Goal: Task Accomplishment & Management: Manage account settings

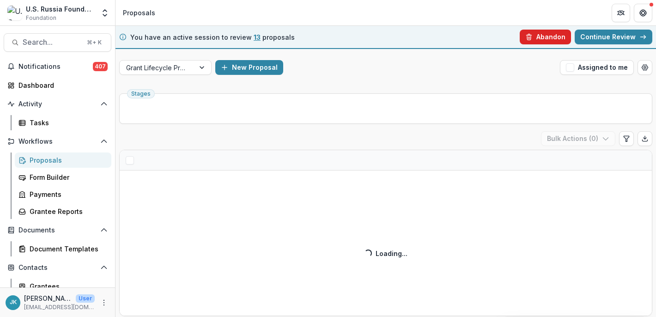
click at [554, 34] on button "Abandon" at bounding box center [545, 37] width 51 height 15
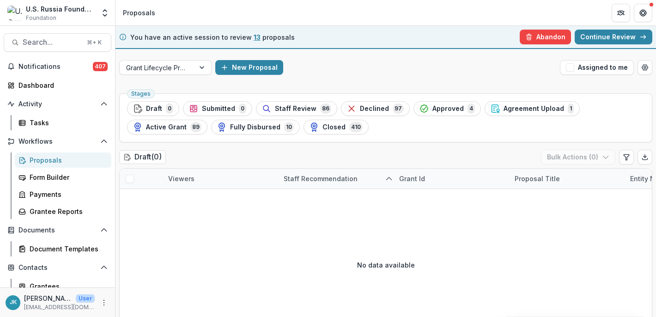
click at [406, 70] on div "New Proposal" at bounding box center [385, 67] width 341 height 15
click at [309, 105] on span "Staff Review" at bounding box center [296, 109] width 42 height 8
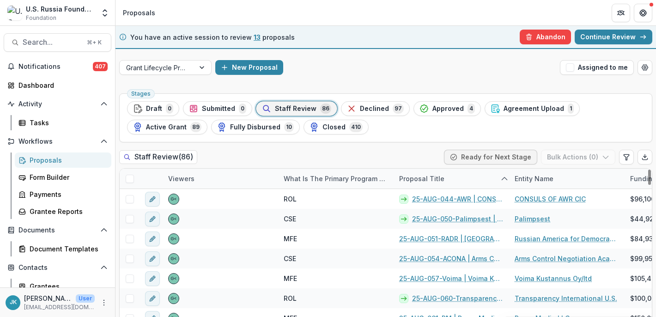
click at [492, 176] on div "Proposal Title" at bounding box center [451, 179] width 115 height 20
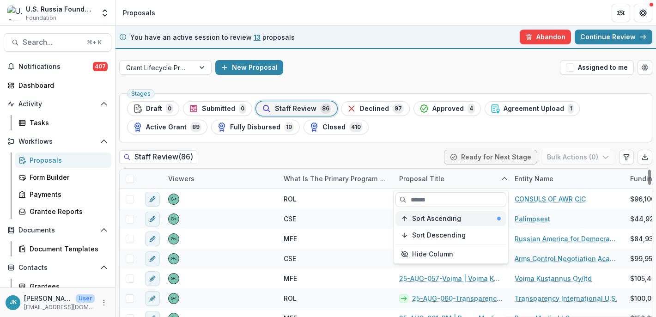
click at [450, 220] on span "Sort Ascending" at bounding box center [436, 219] width 49 height 8
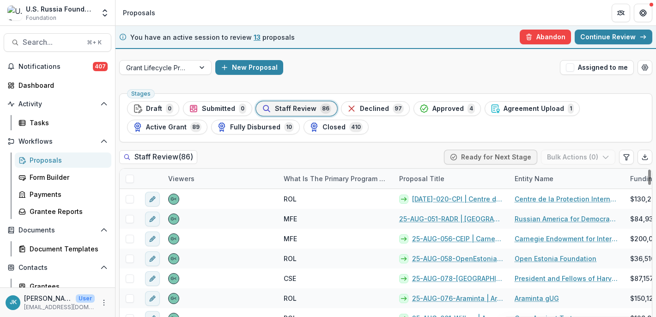
click at [401, 153] on div "Staff Review ( 86 ) Ready for Next Stage Bulk Actions ( 0 )" at bounding box center [385, 159] width 533 height 18
click at [355, 172] on div "What is the primary program area your project fits in to?" at bounding box center [335, 179] width 115 height 20
click at [345, 218] on div "Sort Ascending" at bounding box center [341, 219] width 89 height 8
click at [330, 163] on div "Staff Review ( 86 ) Ready for Next Stage Bulk Actions ( 0 )" at bounding box center [385, 159] width 533 height 18
click at [128, 176] on span at bounding box center [130, 179] width 8 height 8
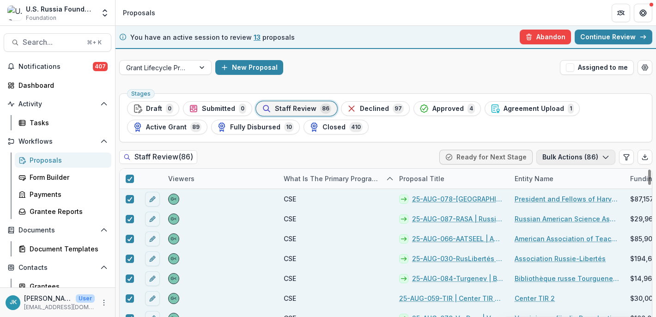
click at [588, 156] on button "Bulk Actions ( 86 )" at bounding box center [575, 157] width 79 height 15
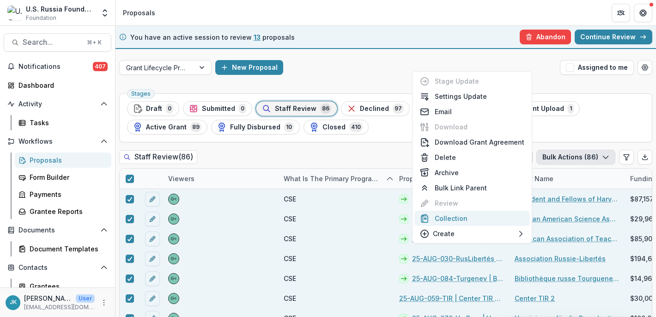
click at [491, 215] on button "Collection" at bounding box center [471, 218] width 115 height 15
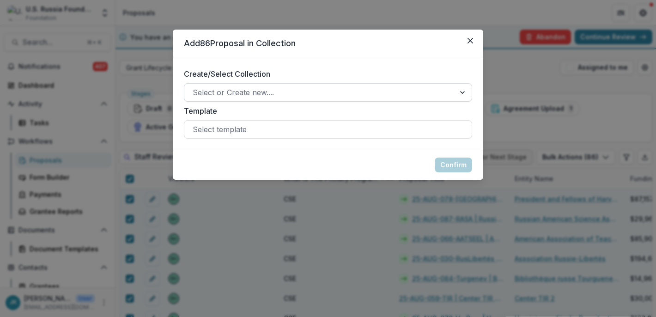
click at [273, 94] on div at bounding box center [320, 92] width 254 height 13
click at [466, 36] on button "Close" at bounding box center [470, 40] width 15 height 15
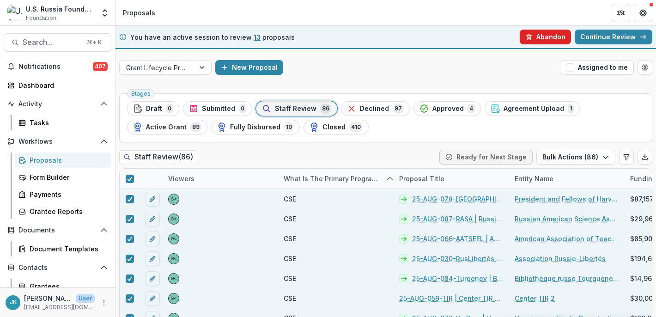
click at [538, 35] on button "Abandon" at bounding box center [545, 37] width 51 height 15
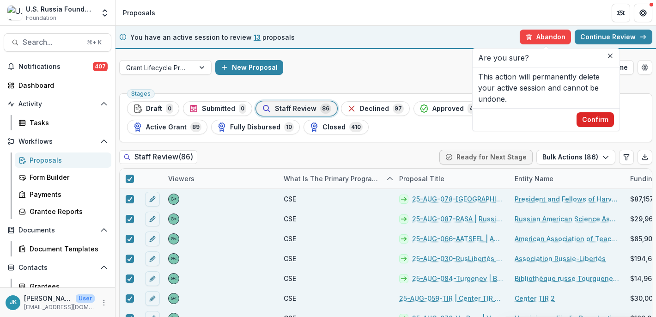
click at [599, 118] on button "Confirm" at bounding box center [594, 119] width 37 height 15
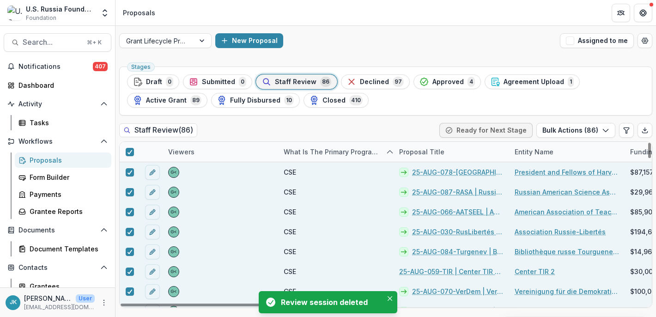
click at [134, 152] on div at bounding box center [130, 152] width 20 height 20
click at [133, 152] on span at bounding box center [130, 152] width 8 height 8
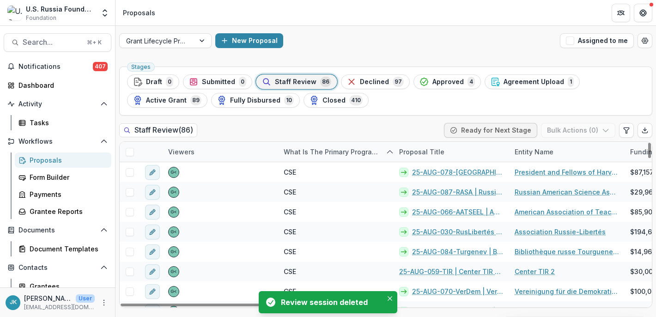
click at [133, 152] on span at bounding box center [130, 152] width 8 height 8
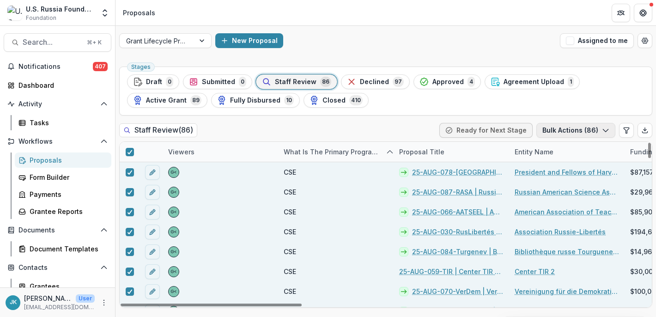
click at [564, 126] on button "Bulk Actions ( 86 )" at bounding box center [575, 130] width 79 height 15
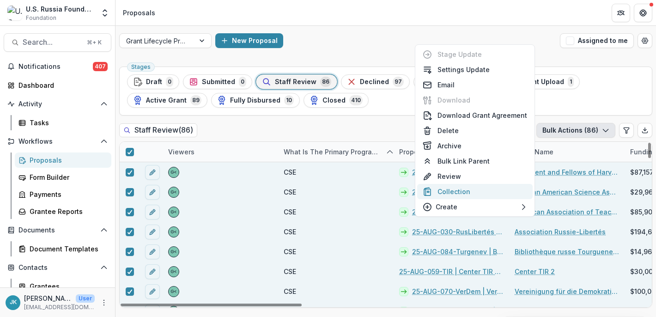
click at [484, 188] on button "Collection" at bounding box center [474, 191] width 115 height 15
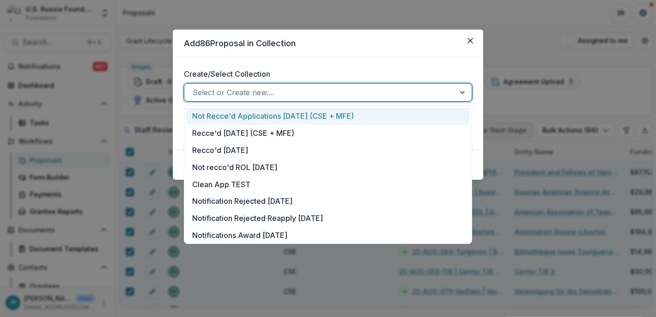
click at [216, 88] on div at bounding box center [320, 92] width 254 height 13
click at [316, 61] on div "Create/Select Collection Not Recce'd Applications Oct '25 (CSE + MFE), 1 of 8. …" at bounding box center [328, 103] width 310 height 92
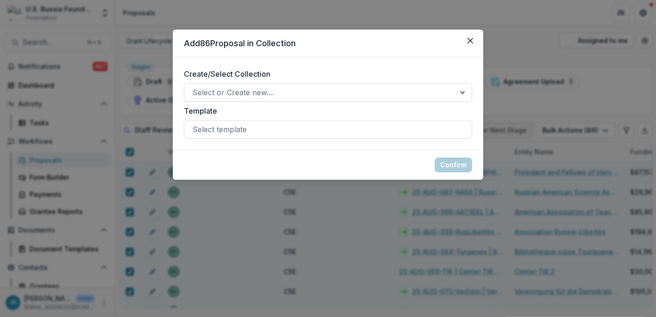
click at [268, 140] on div "Create/Select Collection Select or Create new.... Template Select template" at bounding box center [328, 103] width 310 height 92
click at [268, 130] on div at bounding box center [328, 129] width 271 height 13
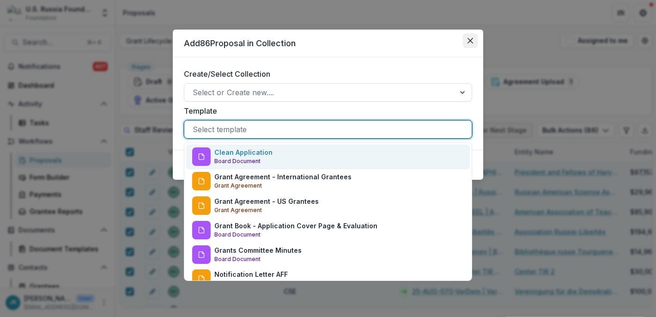
click at [467, 38] on icon "Close" at bounding box center [470, 41] width 6 height 6
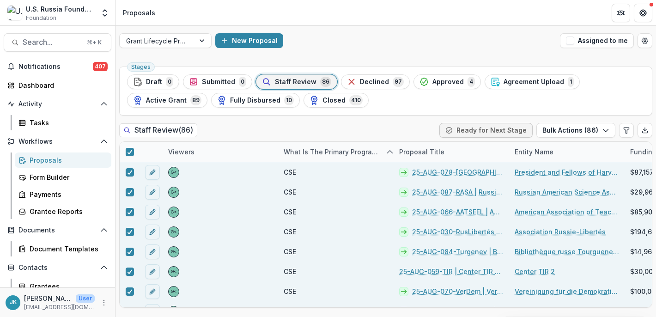
click at [416, 107] on ul "Stages Draft 0 Submitted 0 Staff Review 86 Declined 97 Approved 4 Agreement Upl…" at bounding box center [385, 90] width 517 height 33
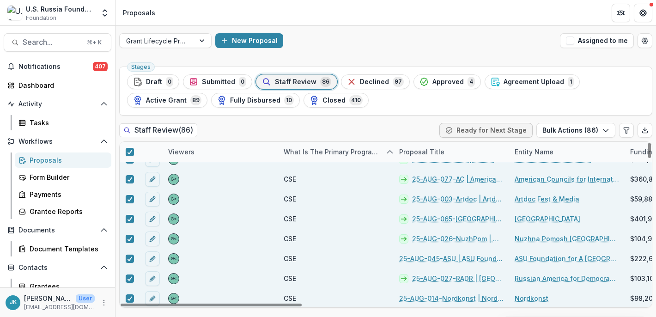
scroll to position [348, 0]
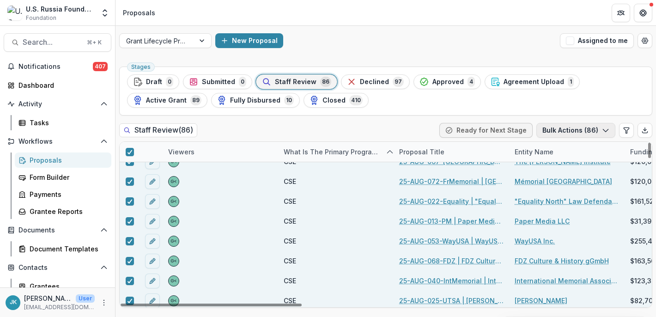
click at [563, 125] on button "Bulk Actions ( 86 )" at bounding box center [575, 130] width 79 height 15
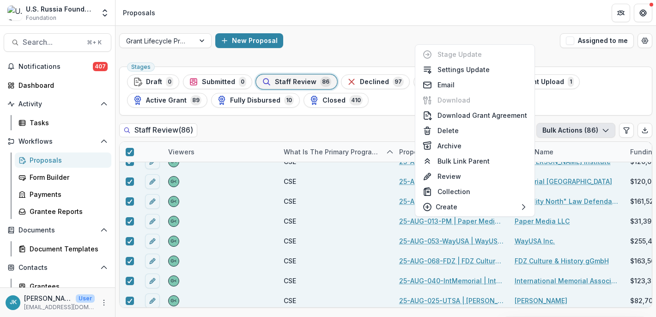
click at [636, 106] on ul "Stages Draft 0 Submitted 0 Staff Review 86 Declined 97 Approved 4 Agreement Upl…" at bounding box center [385, 90] width 517 height 33
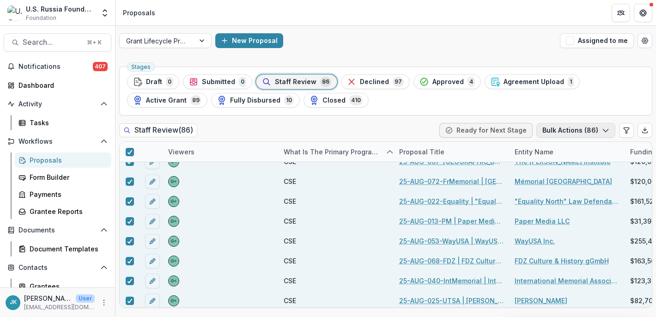
click at [587, 126] on button "Bulk Actions ( 86 )" at bounding box center [575, 130] width 79 height 15
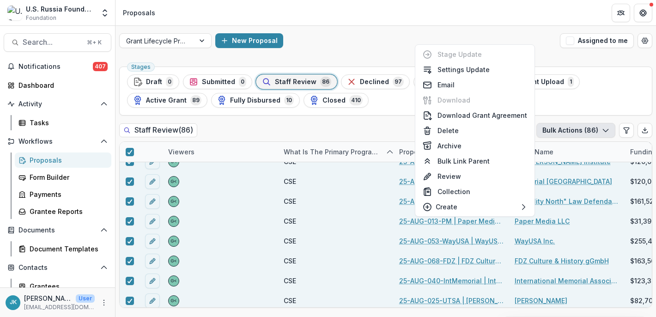
click at [383, 111] on div "Stages Draft 0 Submitted 0 Staff Review 86 Declined 97 Approved 4 Agreement Upl…" at bounding box center [385, 91] width 533 height 49
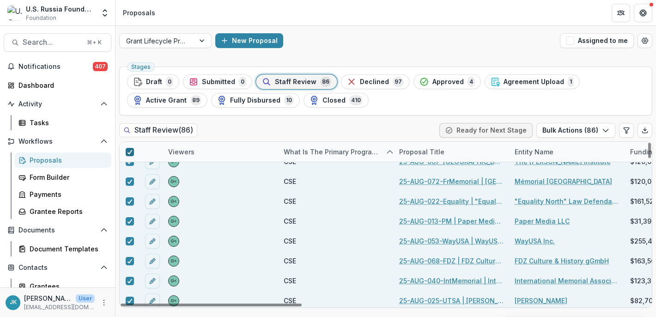
click at [131, 150] on polyline at bounding box center [129, 152] width 4 height 4
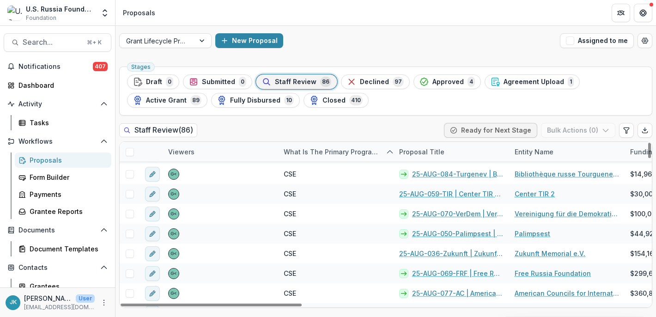
scroll to position [0, 0]
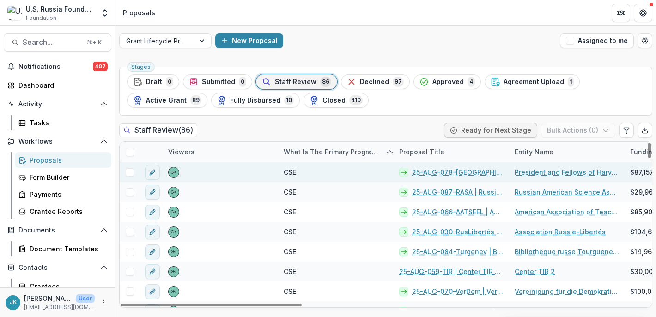
click at [127, 173] on span at bounding box center [130, 172] width 8 height 8
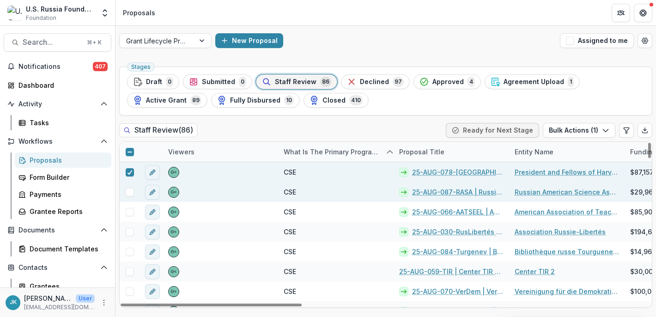
click at [127, 191] on span at bounding box center [130, 192] width 8 height 8
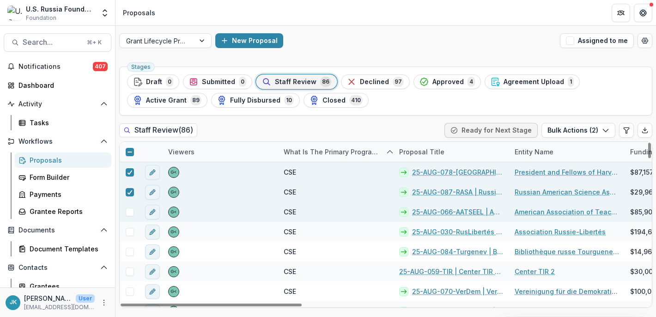
click at [127, 210] on span at bounding box center [130, 212] width 8 height 8
click at [130, 151] on icon at bounding box center [130, 152] width 6 height 6
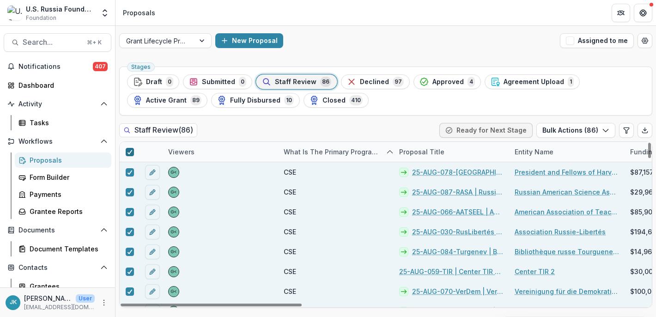
click at [126, 151] on span at bounding box center [130, 152] width 8 height 8
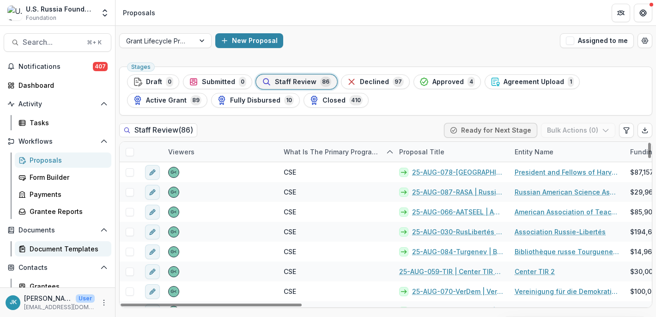
click at [61, 247] on div "Document Templates" at bounding box center [67, 249] width 74 height 10
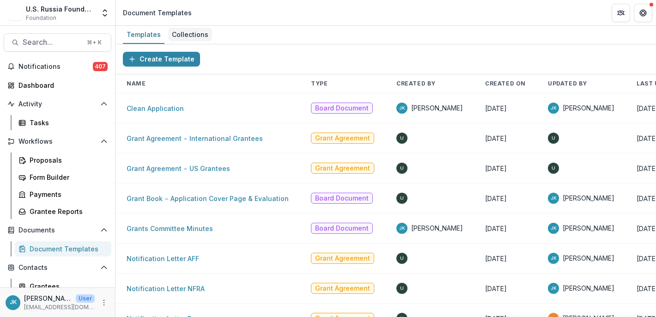
click at [176, 32] on div "Collections" at bounding box center [190, 34] width 44 height 13
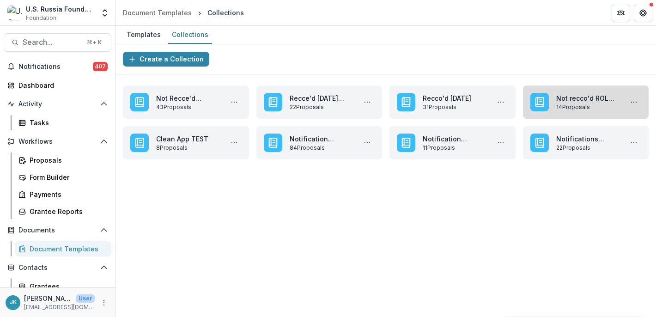
click at [558, 93] on link "Not recco'd ROL [DATE]" at bounding box center [587, 98] width 63 height 10
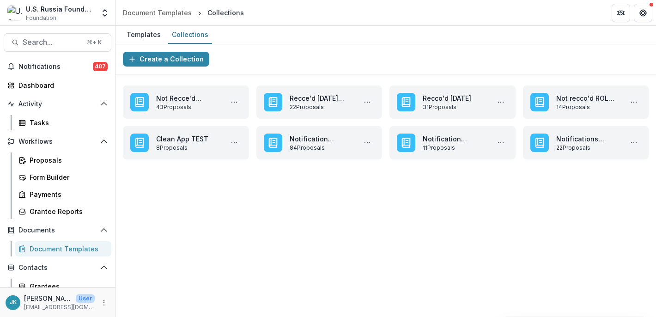
click at [425, 245] on div "**********" at bounding box center [385, 180] width 540 height 273
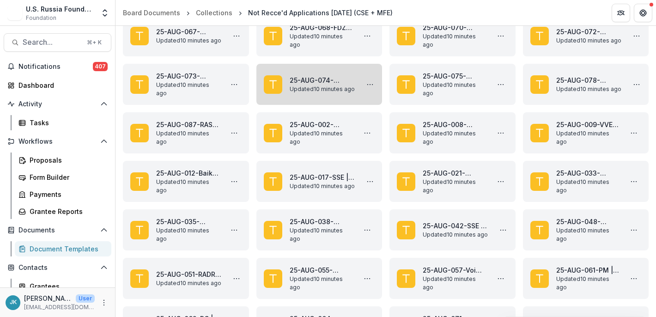
scroll to position [243, 0]
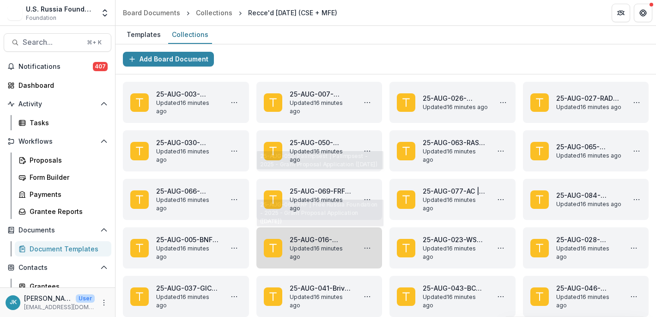
scroll to position [56, 0]
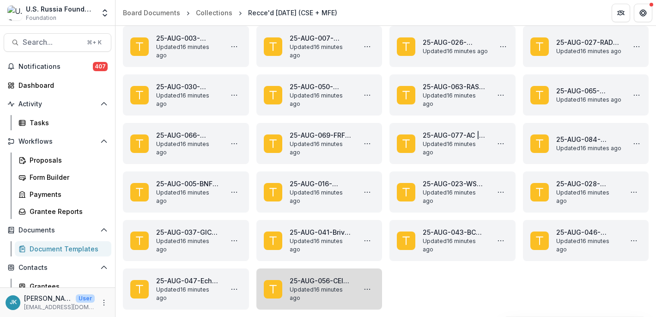
click at [309, 285] on link "25-AUG-056-CEIP | Carnegie Endowment for International Peace - 2025 - Grant Pro…" at bounding box center [321, 281] width 63 height 10
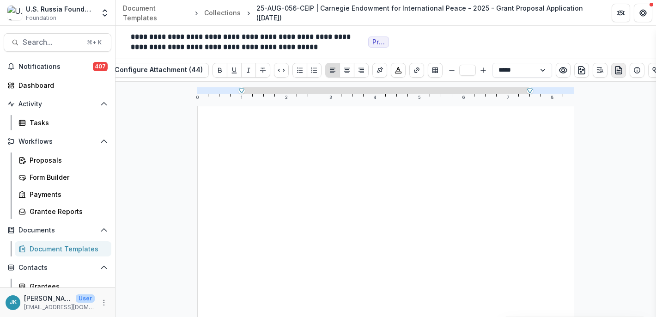
click at [617, 72] on line "preview-proposal-pdf" at bounding box center [618, 72] width 3 height 0
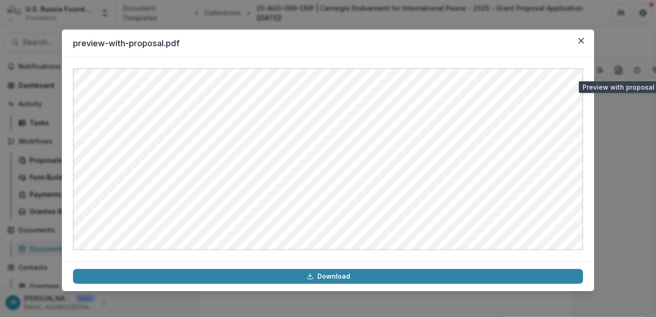
click at [274, 6] on div "preview-with-proposal.pdf Download" at bounding box center [328, 158] width 656 height 317
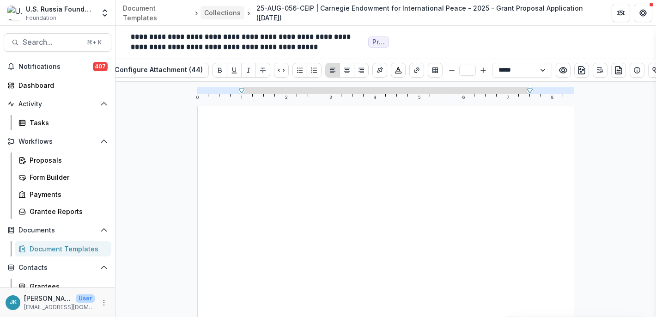
click at [209, 9] on div "Collections" at bounding box center [222, 13] width 36 height 10
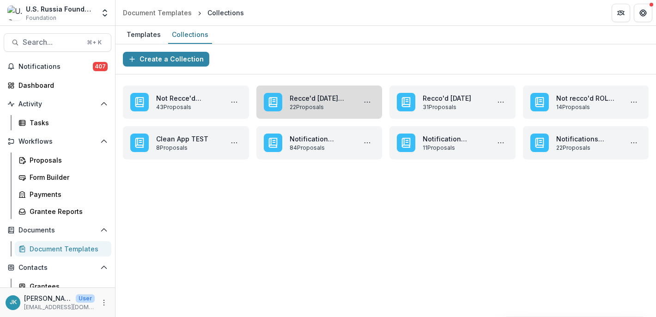
click at [321, 103] on link "Recce'd [DATE] (CSE + MFE)" at bounding box center [321, 98] width 63 height 10
click at [370, 102] on icon "More Recce'd Oct '25 (CSE + MFE) Actions" at bounding box center [367, 101] width 7 height 7
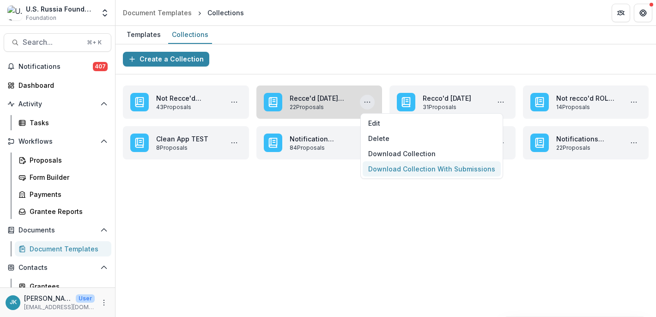
click at [383, 172] on button "Download Collection With Submissions" at bounding box center [432, 168] width 138 height 15
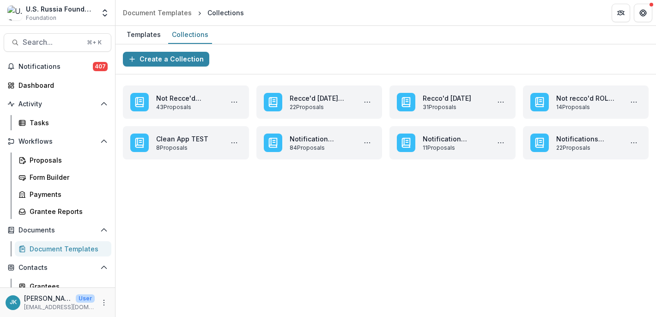
click at [338, 228] on div "**********" at bounding box center [385, 180] width 540 height 273
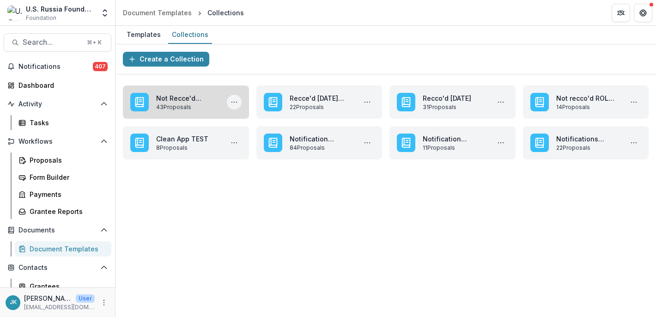
click at [237, 106] on button "More Not Recce'd Applications Oct '25 (CSE + MFE) Actions" at bounding box center [234, 102] width 15 height 15
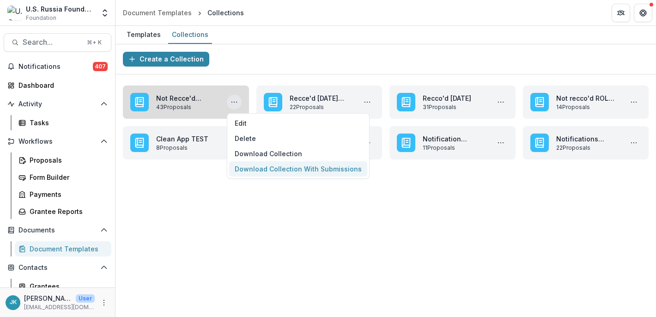
click at [261, 170] on button "Download Collection With Submissions" at bounding box center [298, 168] width 138 height 15
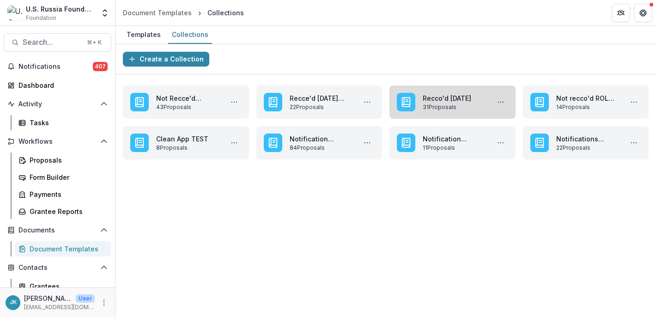
click at [453, 101] on link "Recco'd October 2025" at bounding box center [454, 98] width 63 height 10
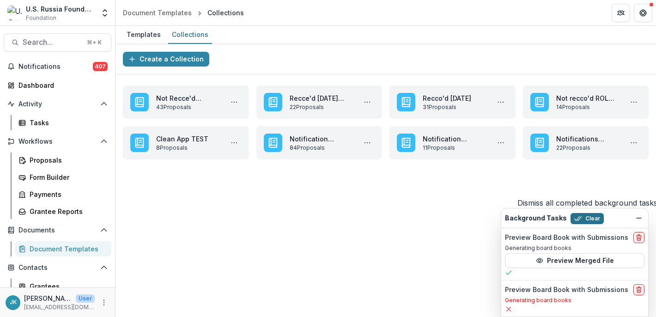
click at [595, 220] on button "Clear" at bounding box center [586, 218] width 33 height 11
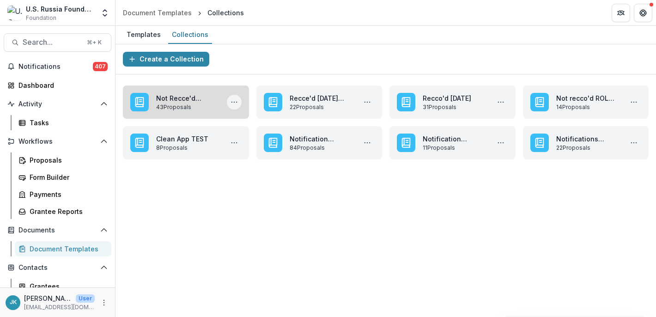
click at [234, 102] on circle "More Not Recce'd Applications Oct '25 (CSE + MFE) Actions" at bounding box center [234, 102] width 0 height 0
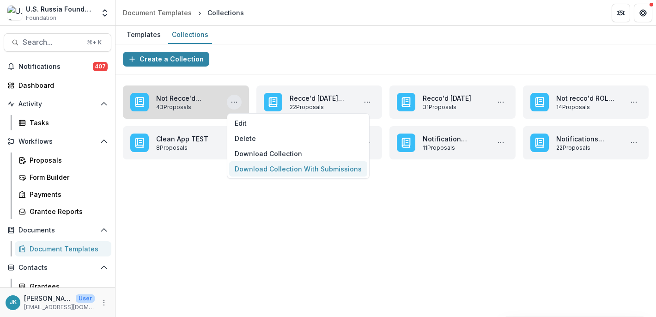
click at [248, 165] on button "Download Collection With Submissions" at bounding box center [298, 168] width 138 height 15
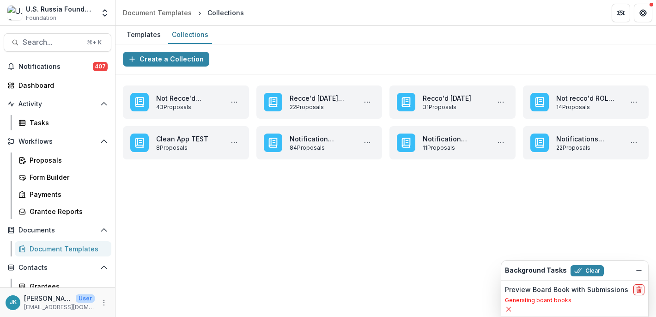
click at [168, 178] on div "**********" at bounding box center [385, 180] width 540 height 273
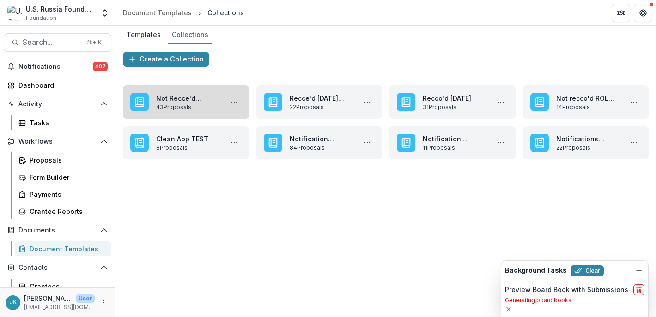
click at [159, 93] on link "Not Recce'd Applications [DATE] (CSE + MFE)" at bounding box center [187, 98] width 63 height 10
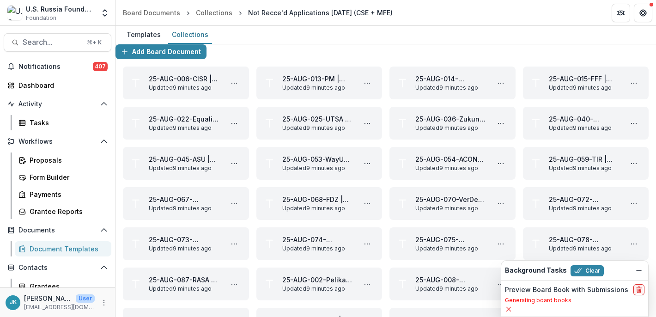
click at [288, 59] on div "Add Board Document" at bounding box center [385, 51] width 540 height 15
click at [643, 291] on button "delete" at bounding box center [638, 289] width 11 height 11
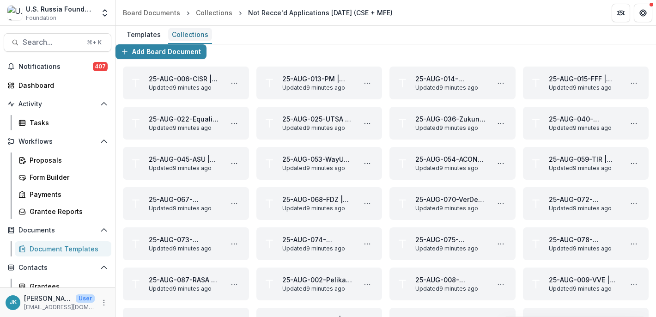
click at [192, 35] on div "Collections" at bounding box center [190, 34] width 44 height 13
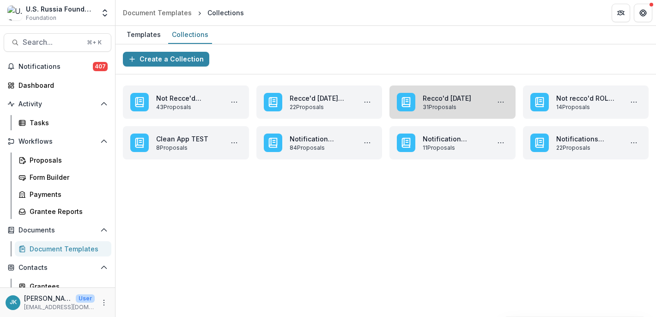
click at [479, 103] on link "Recco'd October 2025" at bounding box center [454, 98] width 63 height 10
click at [501, 101] on icon "More Recco'd October 2025 Actions" at bounding box center [500, 101] width 7 height 7
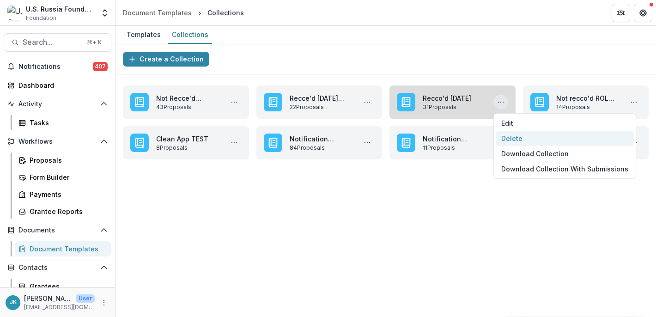
click at [532, 137] on button "Delete" at bounding box center [565, 138] width 138 height 15
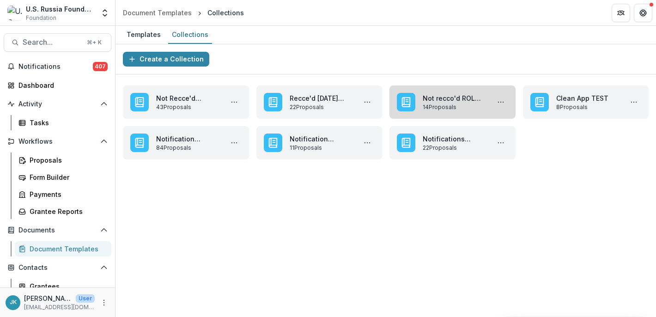
click at [472, 103] on link "Not recco'd ROL [DATE]" at bounding box center [454, 98] width 63 height 10
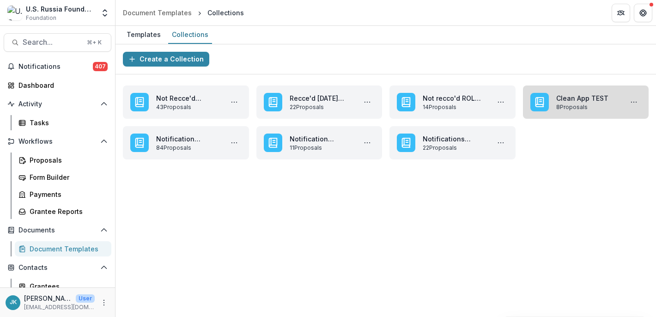
click at [614, 103] on link "Clean App TEST" at bounding box center [587, 98] width 63 height 10
click at [629, 99] on button "More Clean App TEST Actions" at bounding box center [633, 102] width 15 height 15
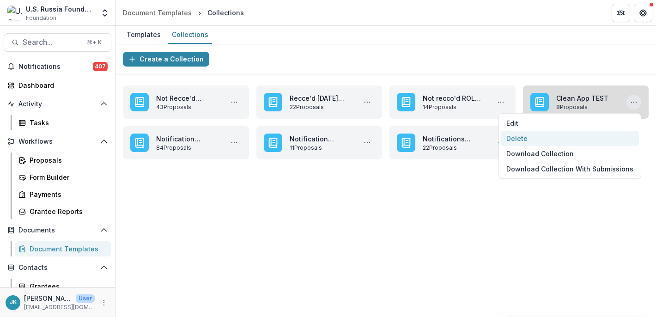
click at [607, 138] on button "Delete" at bounding box center [570, 138] width 138 height 15
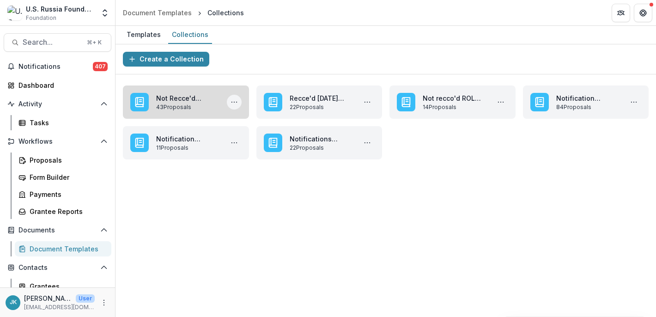
click at [235, 100] on icon "More Not Recce'd Applications Oct '25 (CSE + MFE) Actions" at bounding box center [234, 101] width 7 height 7
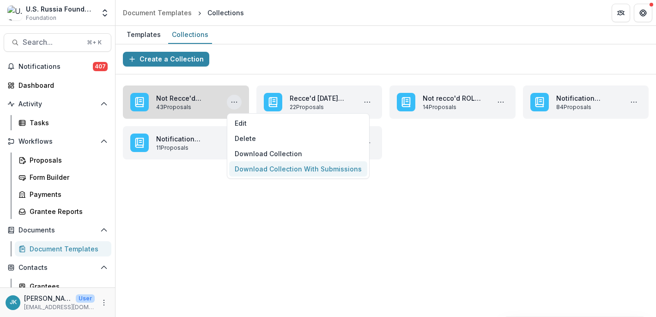
click at [255, 165] on button "Download Collection With Submissions" at bounding box center [298, 168] width 138 height 15
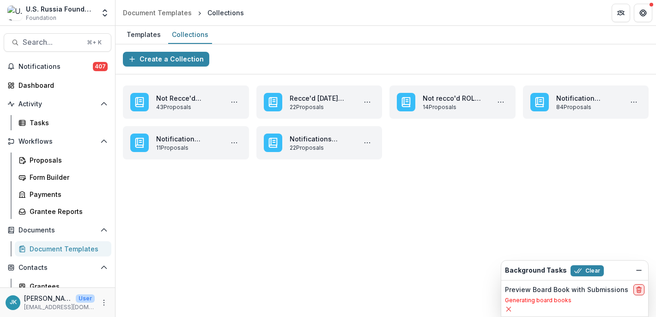
click at [642, 290] on icon "delete" at bounding box center [638, 289] width 7 height 7
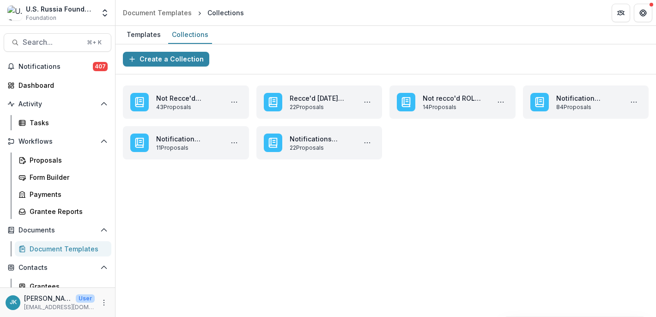
click at [370, 53] on div "Create a Collection" at bounding box center [385, 59] width 540 height 30
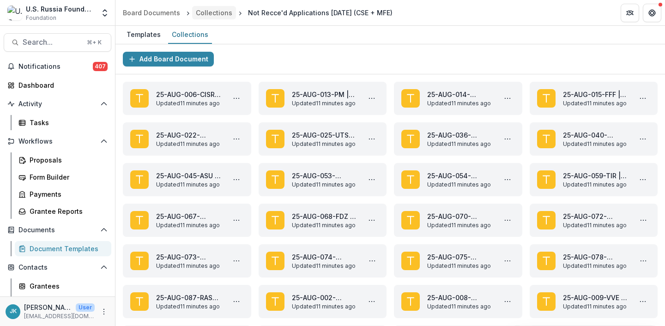
click at [208, 11] on div "Collections" at bounding box center [214, 13] width 36 height 10
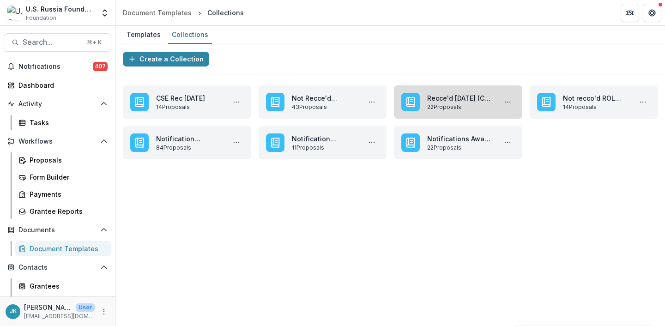
click at [428, 103] on link "Recce'd [DATE] (CSE + MFE)" at bounding box center [460, 98] width 66 height 10
